Goal: Task Accomplishment & Management: Manage account settings

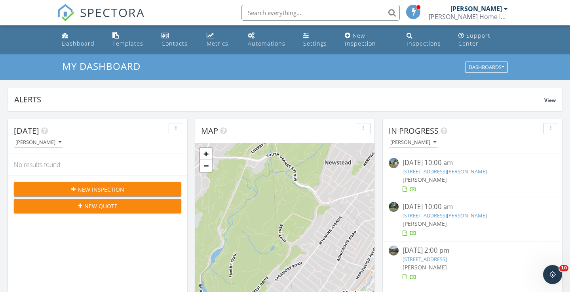
click at [416, 176] on span "[PERSON_NAME]" at bounding box center [425, 179] width 44 height 8
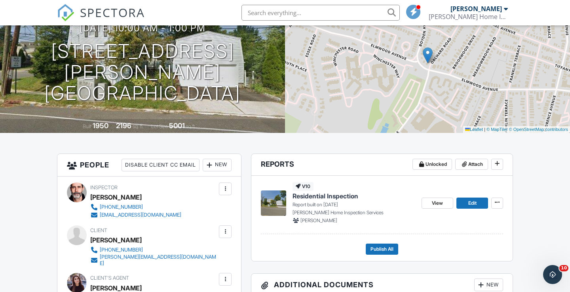
scroll to position [86, 0]
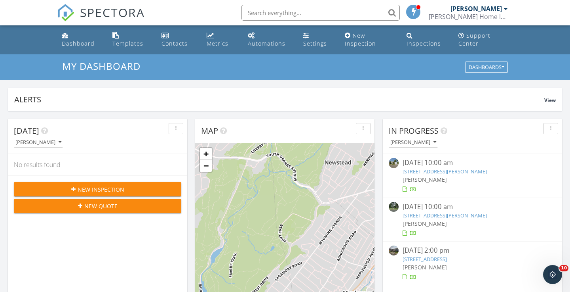
click at [412, 172] on link "118 Boyden Ave, Maplewood, NJ 07040" at bounding box center [445, 171] width 84 height 7
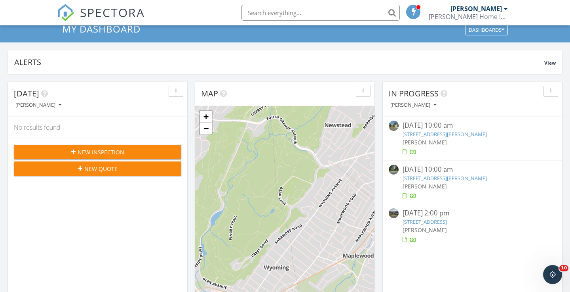
scroll to position [48, 0]
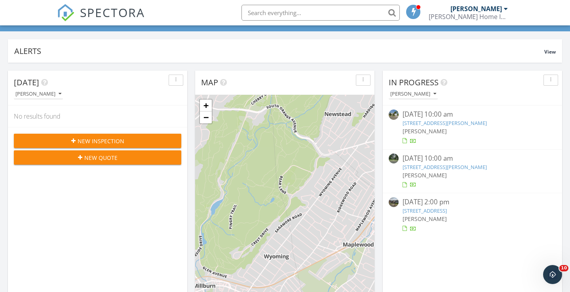
click at [440, 120] on link "[STREET_ADDRESS][PERSON_NAME]" at bounding box center [445, 122] width 84 height 7
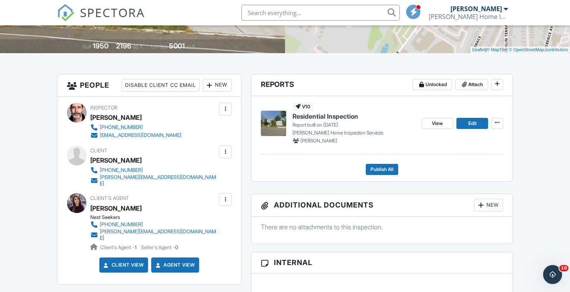
scroll to position [172, 0]
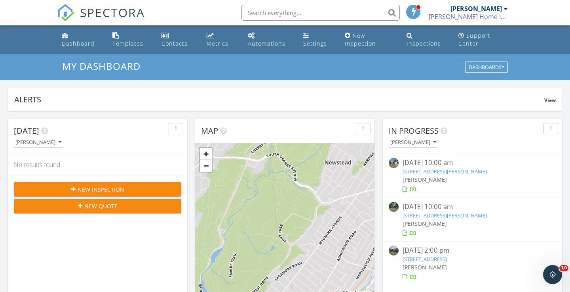
click at [417, 43] on div "Inspections" at bounding box center [424, 44] width 34 height 8
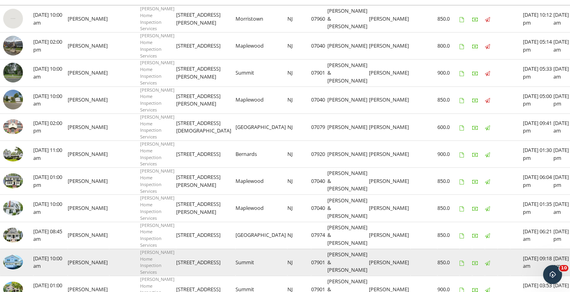
scroll to position [123, 0]
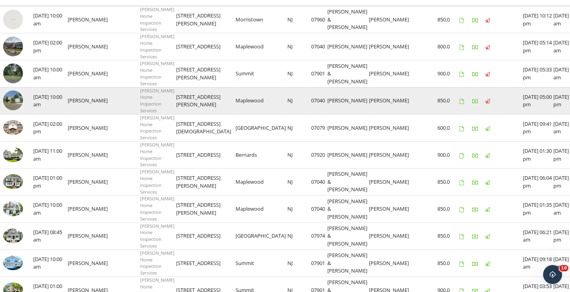
click at [12, 98] on img at bounding box center [13, 100] width 20 height 20
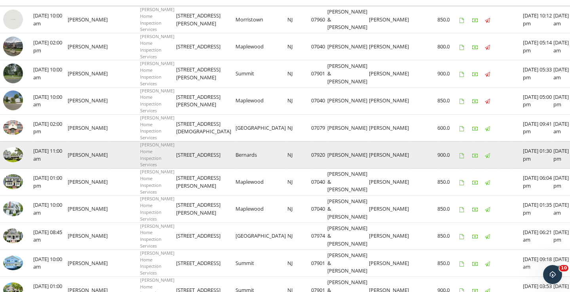
click at [9, 147] on img at bounding box center [13, 154] width 20 height 15
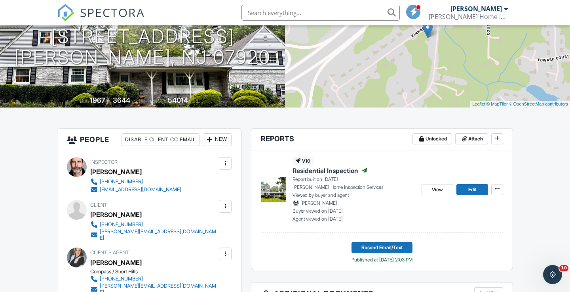
scroll to position [113, 0]
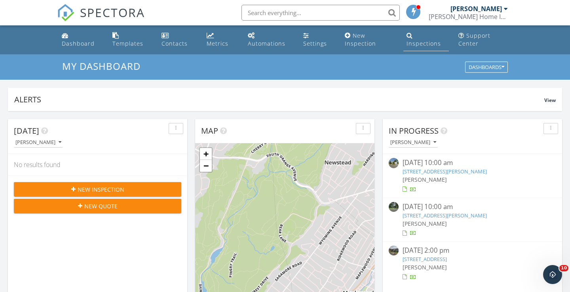
click at [414, 43] on div "Inspections" at bounding box center [424, 44] width 34 height 8
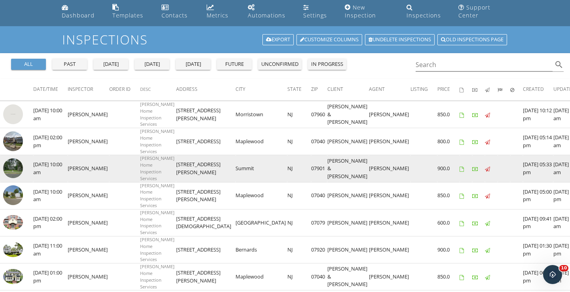
scroll to position [28, 0]
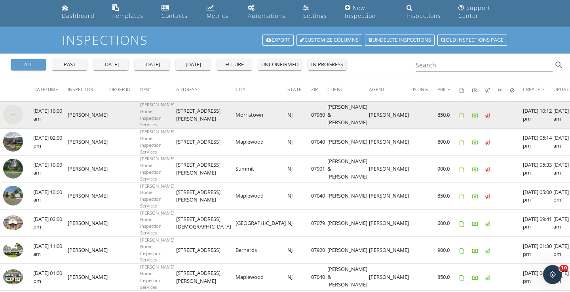
click at [11, 119] on img at bounding box center [13, 115] width 20 height 20
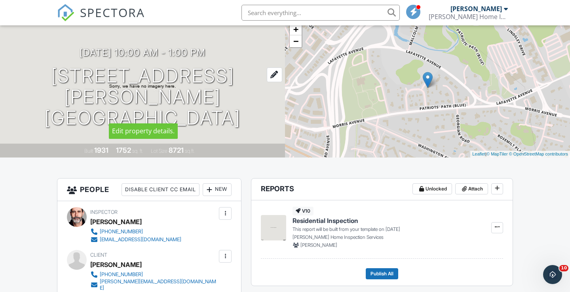
click at [212, 95] on h1 "15 Harding Rd Morristown, NJ 07960" at bounding box center [143, 96] width 260 height 63
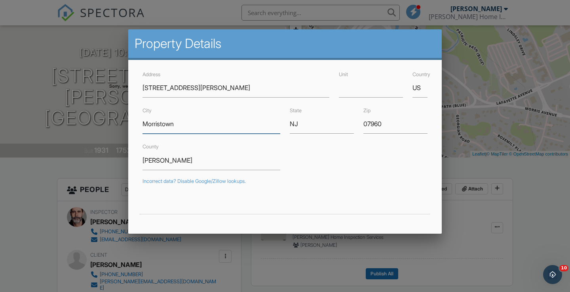
drag, startPoint x: 177, startPoint y: 124, endPoint x: 139, endPoint y: 124, distance: 38.0
drag, startPoint x: 381, startPoint y: 123, endPoint x: 358, endPoint y: 124, distance: 22.6
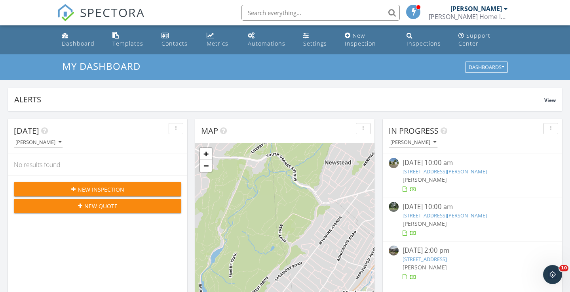
click at [421, 48] on link "Inspections" at bounding box center [427, 40] width 46 height 23
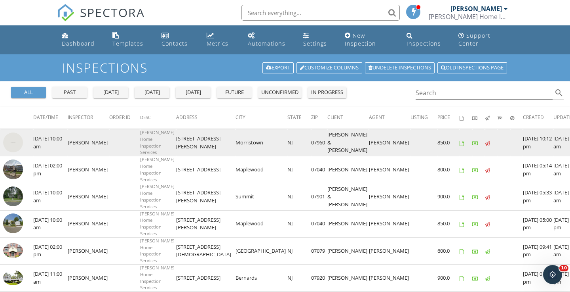
click at [15, 139] on img at bounding box center [13, 142] width 20 height 20
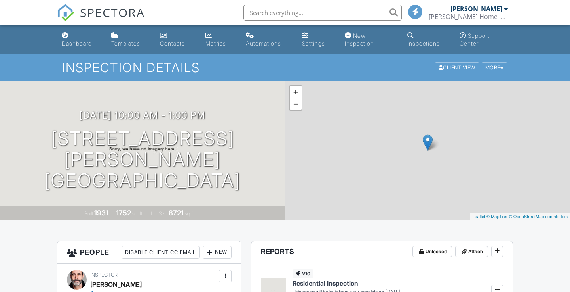
click at [225, 145] on h1 "[STREET_ADDRESS][PERSON_NAME] [GEOGRAPHIC_DATA], [GEOGRAPHIC_DATA]" at bounding box center [143, 159] width 260 height 63
